Goal: Share content: Share content

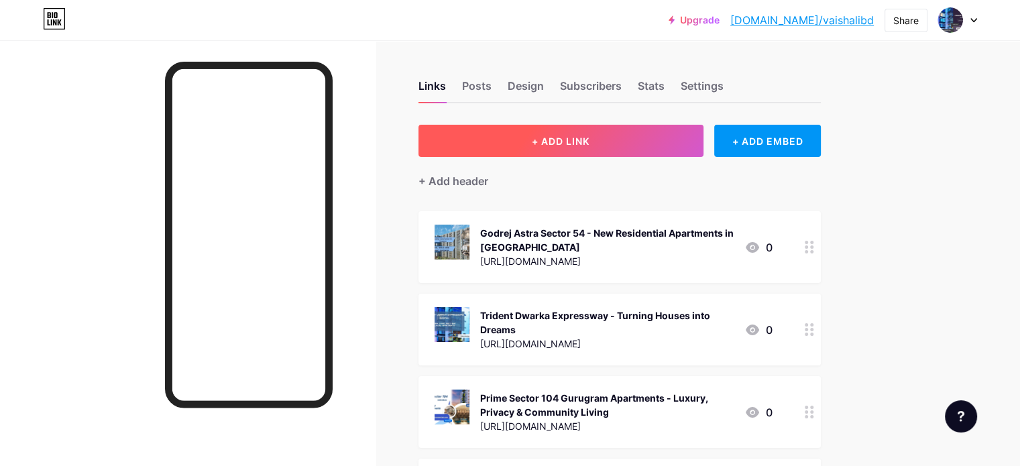
click at [590, 139] on span "+ ADD LINK" at bounding box center [561, 140] width 58 height 11
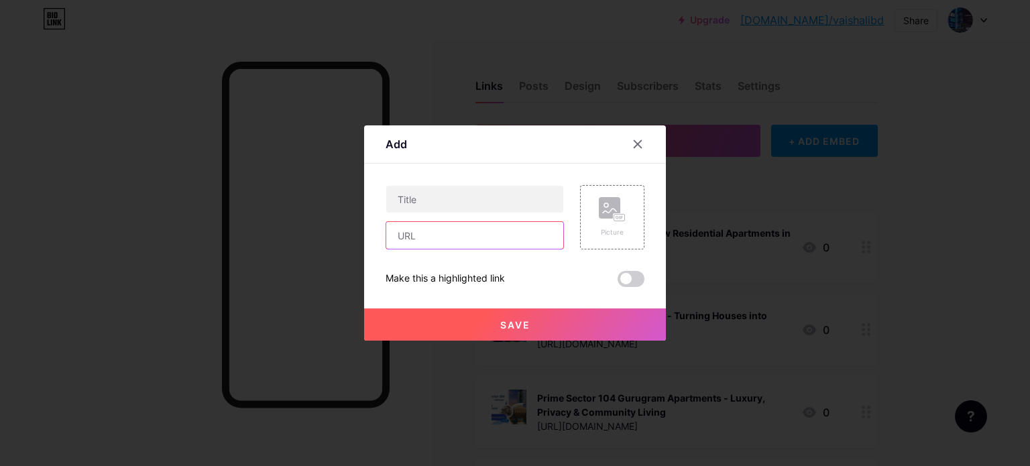
click at [468, 233] on input "text" at bounding box center [474, 235] width 177 height 27
paste input "[URL][DOMAIN_NAME]"
type input "[URL][DOMAIN_NAME]"
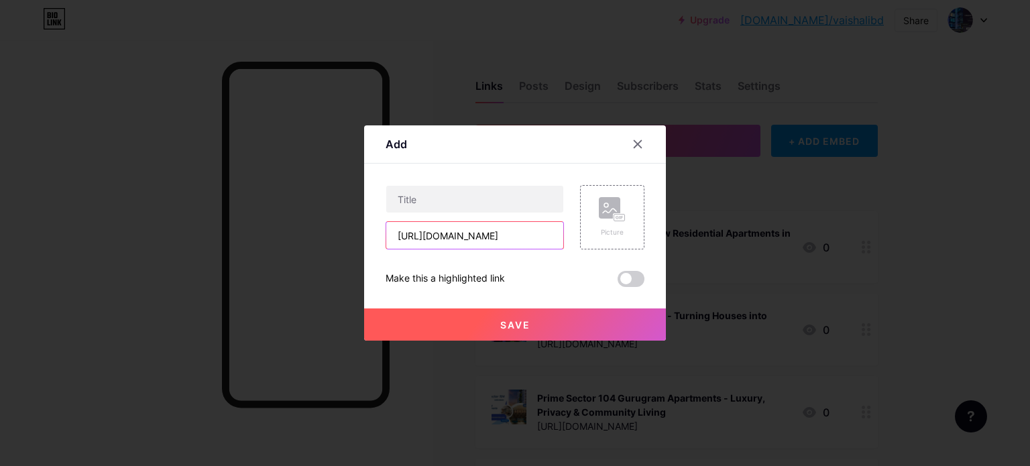
scroll to position [0, 0]
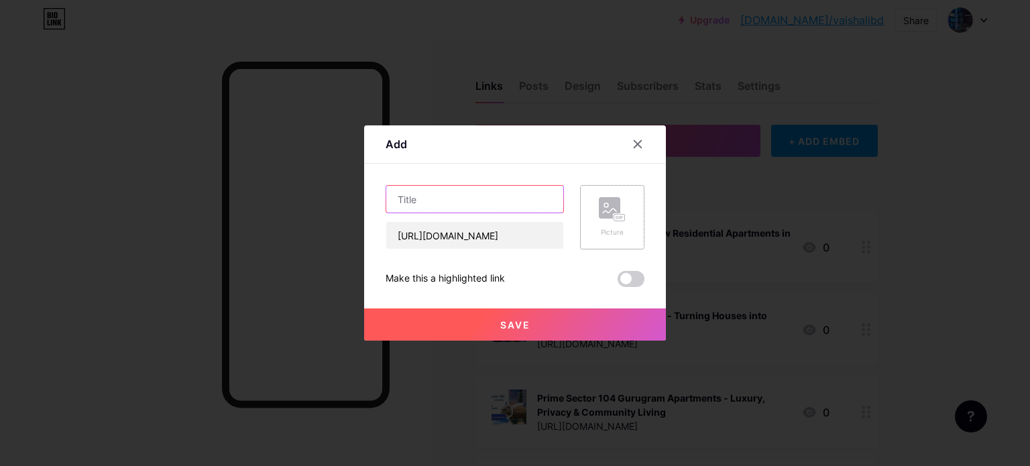
click at [504, 204] on input "text" at bounding box center [474, 199] width 177 height 27
paste input "Mahindra Lifespaces Chembur [GEOGRAPHIC_DATA]- Upcoming Residential Project"
type input "Mahindra Lifespaces Chembur [GEOGRAPHIC_DATA]- Upcoming Residential Project"
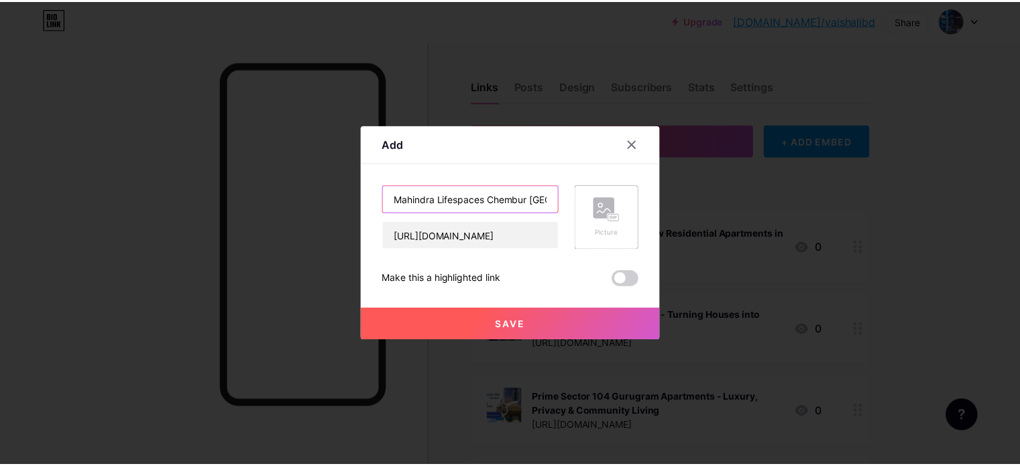
scroll to position [0, 156]
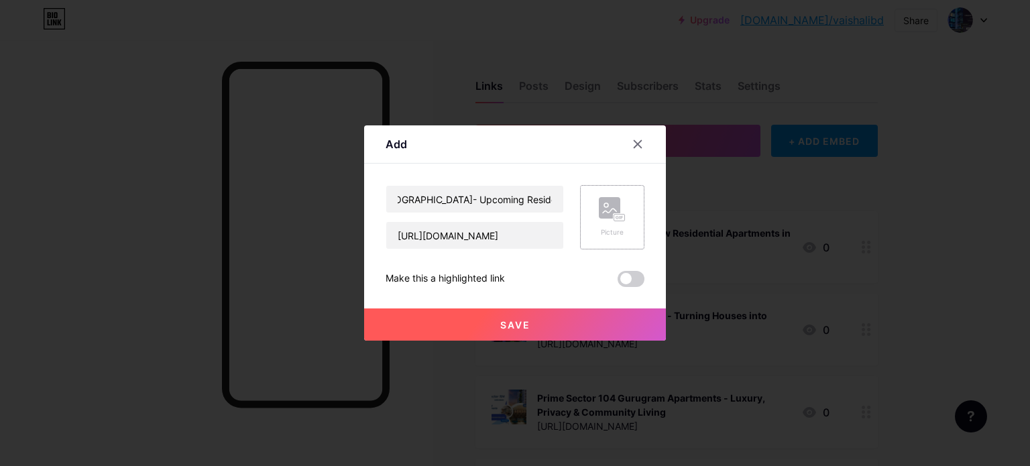
click at [608, 213] on icon at bounding box center [609, 211] width 13 height 4
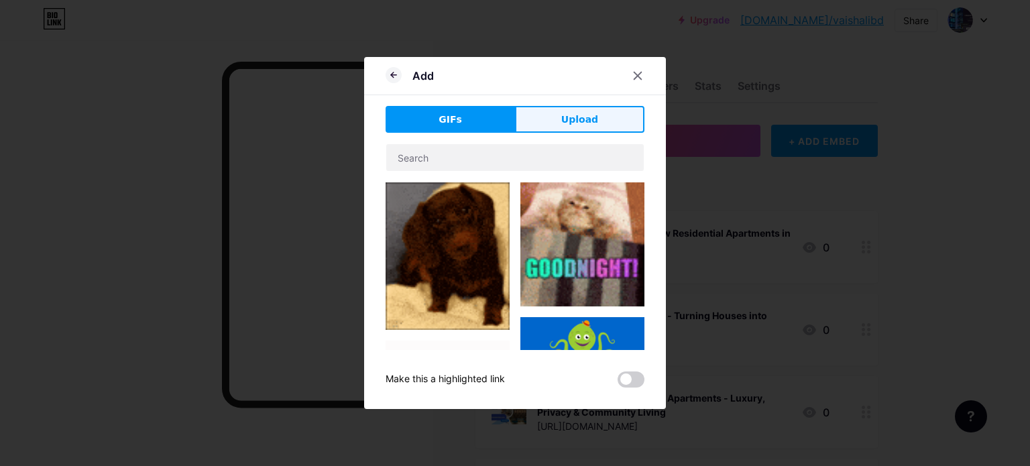
click at [585, 121] on span "Upload" at bounding box center [579, 120] width 37 height 14
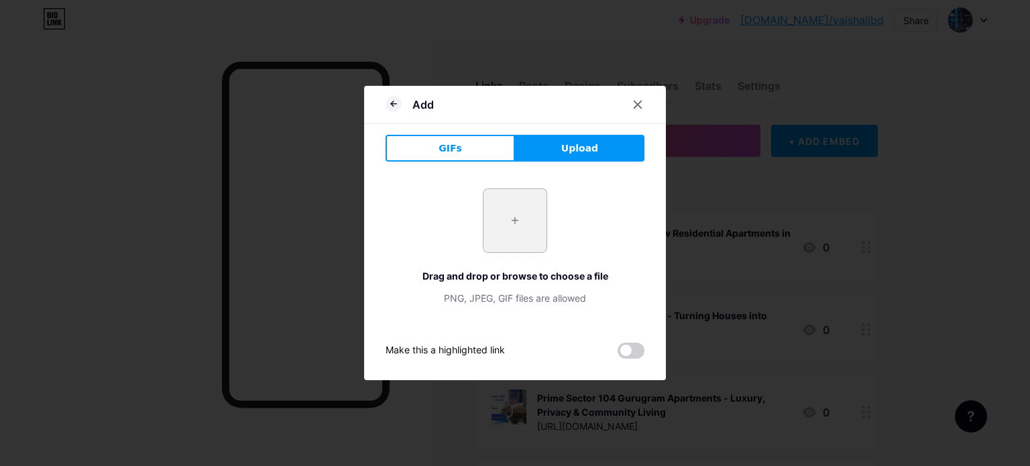
click at [516, 224] on input "file" at bounding box center [515, 220] width 63 height 63
type input "C:\fakepath\3.jpg"
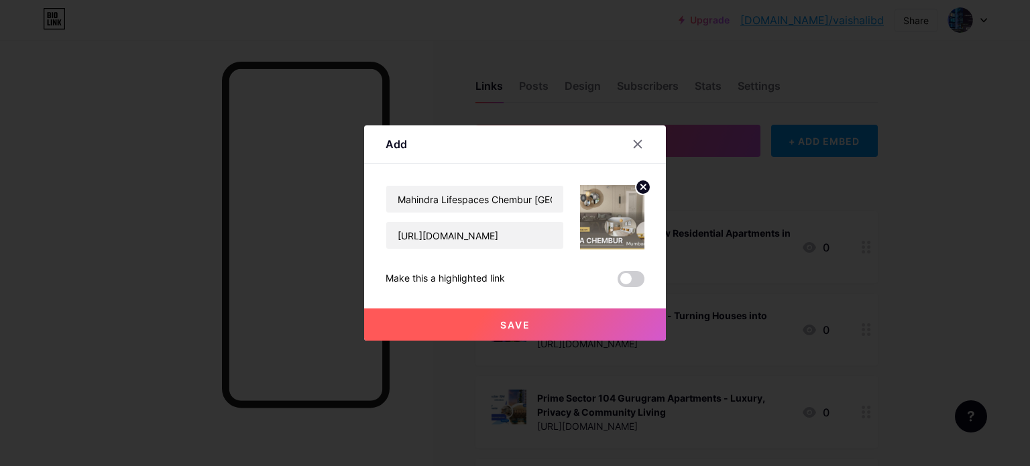
click at [510, 326] on span "Save" at bounding box center [515, 324] width 30 height 11
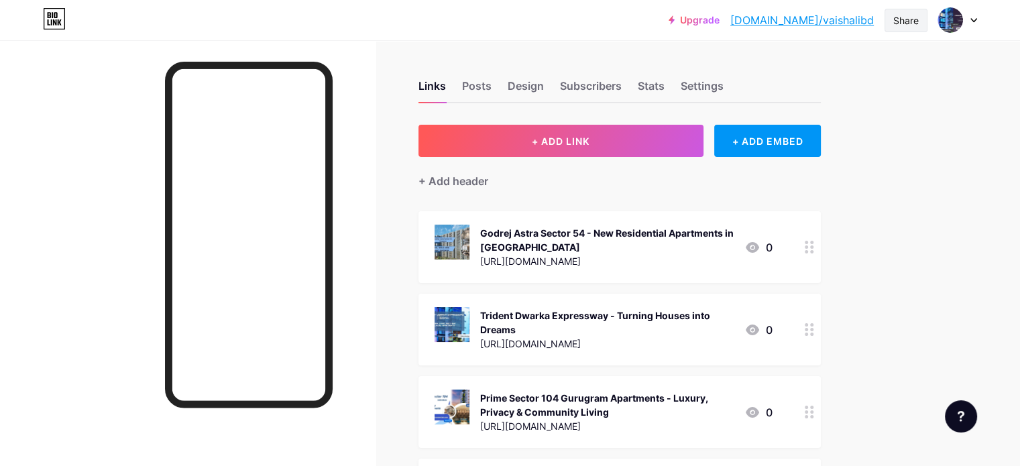
click at [899, 20] on div "Share" at bounding box center [905, 20] width 25 height 14
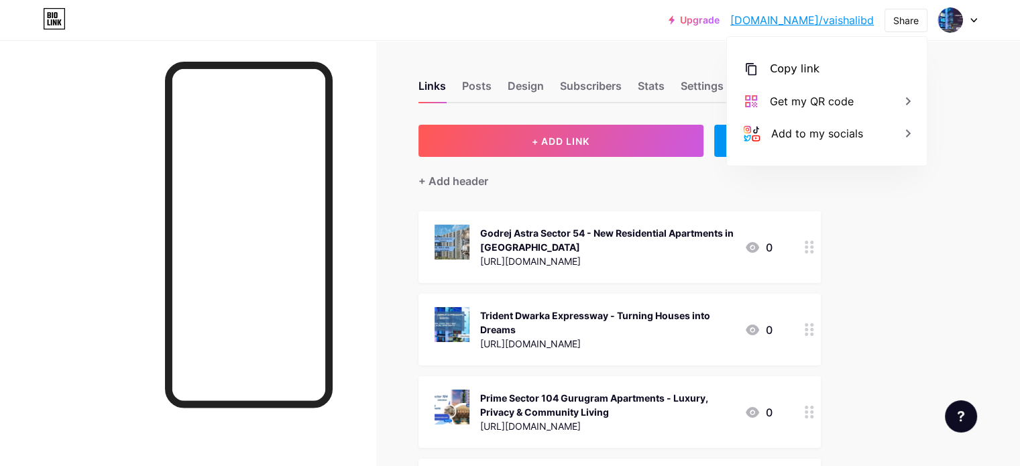
click at [776, 71] on div "Copy link" at bounding box center [795, 69] width 50 height 16
